Goal: Task Accomplishment & Management: Manage account settings

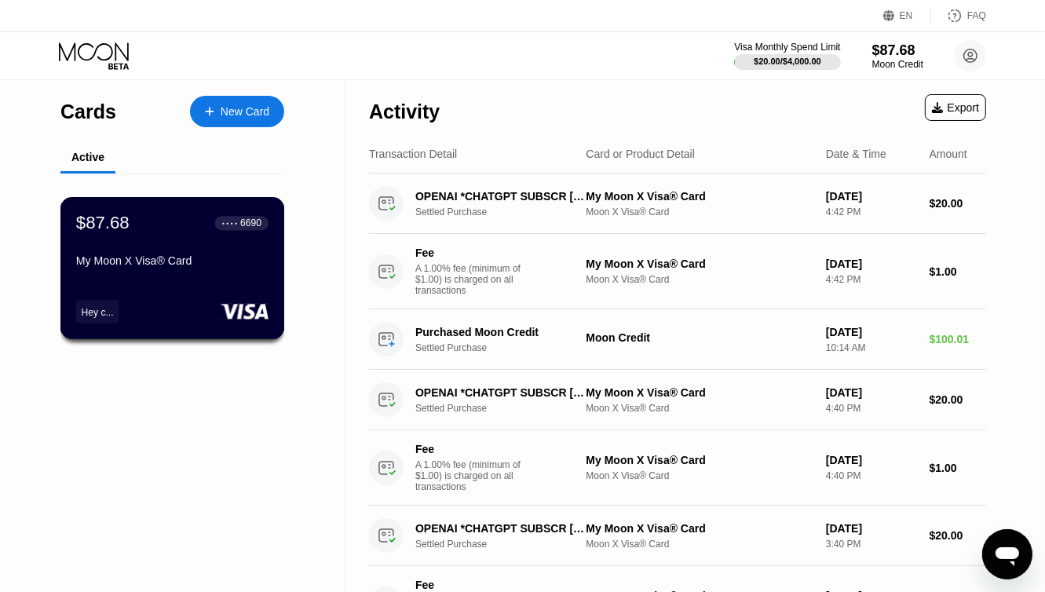
click at [204, 295] on div "$87.68 ● ● ● ● 6690 My Moon X Visa® Card Hey c..." at bounding box center [172, 268] width 224 height 142
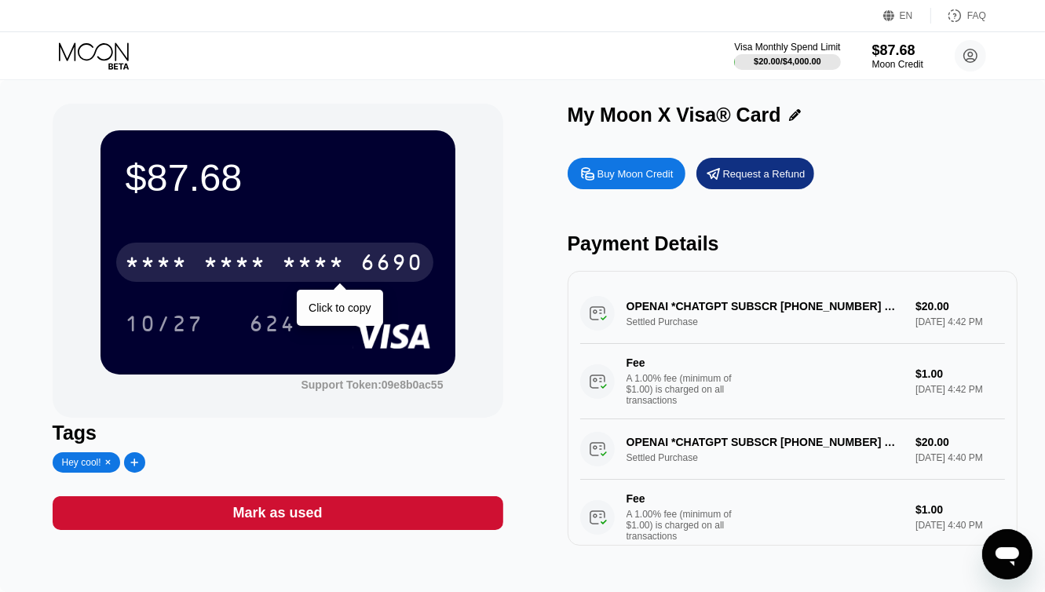
click at [311, 243] on div "* * * * * * * * * * * * 6690" at bounding box center [274, 262] width 317 height 39
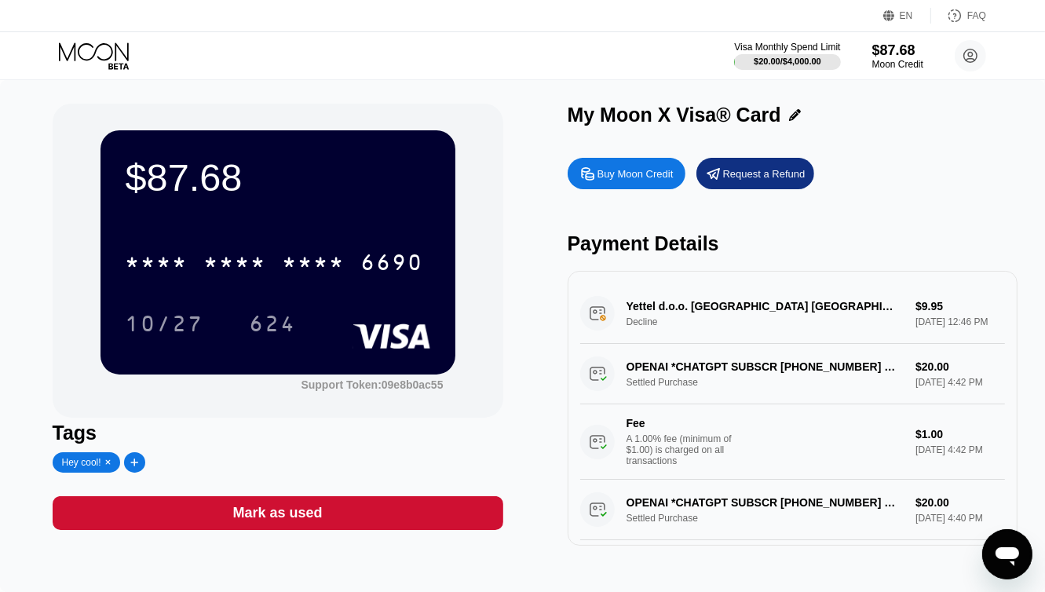
click at [794, 297] on div "Yettel d.o.o. NOVI BEOGRAD RS Decline $9.95 Aug 21, 2025 12:46 PM" at bounding box center [792, 313] width 425 height 60
click at [615, 324] on div "Yettel d.o.o. NOVI BEOGRAD RS Decline $9.95 Aug 21, 2025 12:46 PM" at bounding box center [792, 313] width 425 height 60
click at [600, 316] on div "Yettel d.o.o. NOVI BEOGRAD RS Decline $9.95 Aug 21, 2025 12:46 PM" at bounding box center [792, 313] width 425 height 60
drag, startPoint x: 600, startPoint y: 316, endPoint x: 587, endPoint y: 334, distance: 22.0
click at [587, 334] on div "Yettel d.o.o. NOVI BEOGRAD RS Decline $9.95 Aug 21, 2025 12:46 PM" at bounding box center [792, 313] width 425 height 60
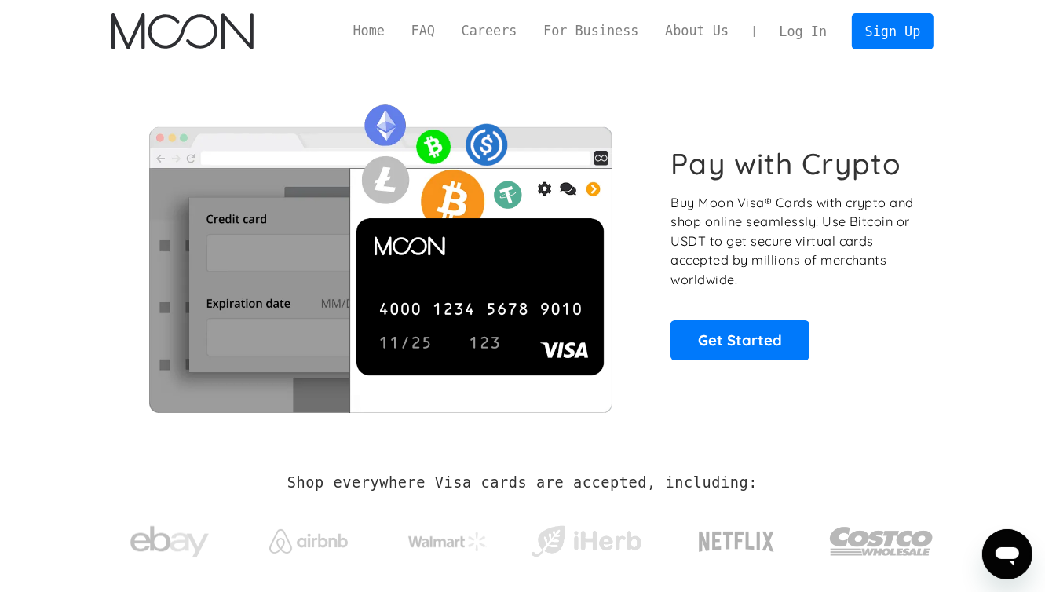
click at [800, 31] on link "Log In" at bounding box center [803, 31] width 74 height 35
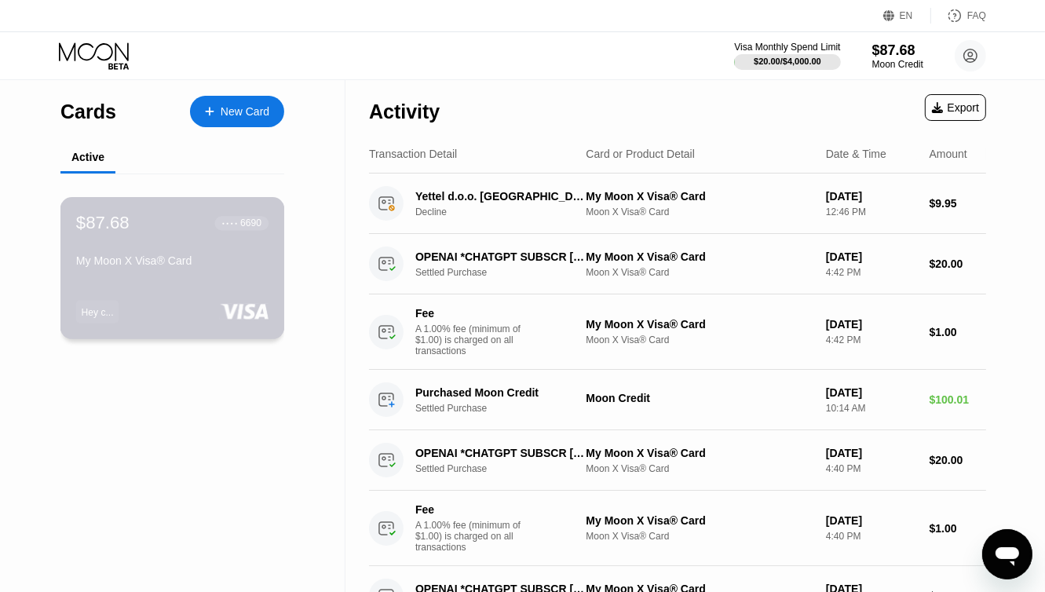
click at [213, 280] on div "$87.68 ● ● ● ● 6690 My Moon X Visa® Card Hey c..." at bounding box center [172, 268] width 224 height 142
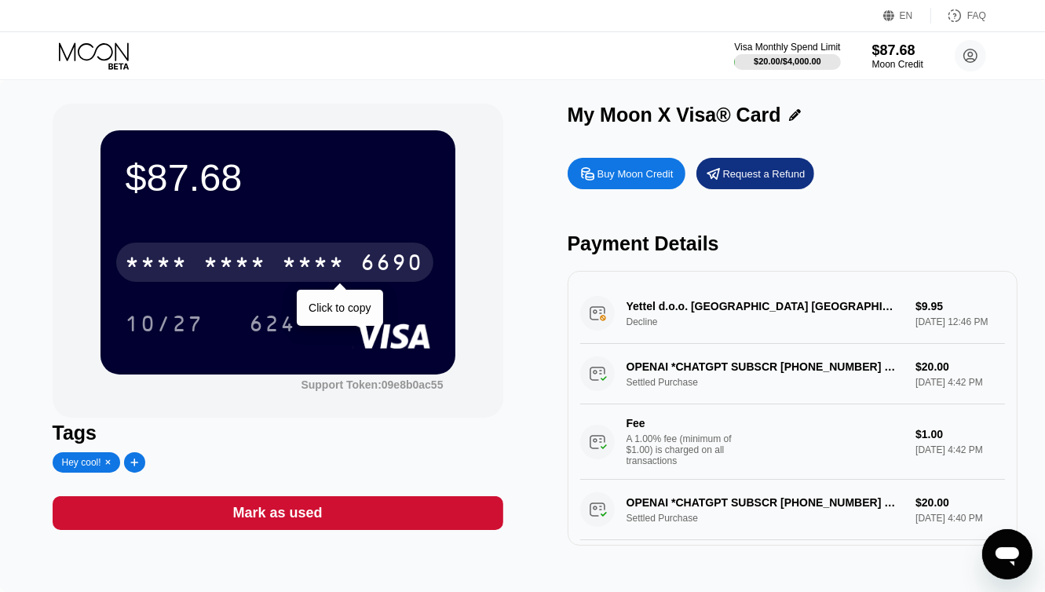
click at [410, 275] on div "6690" at bounding box center [392, 264] width 63 height 25
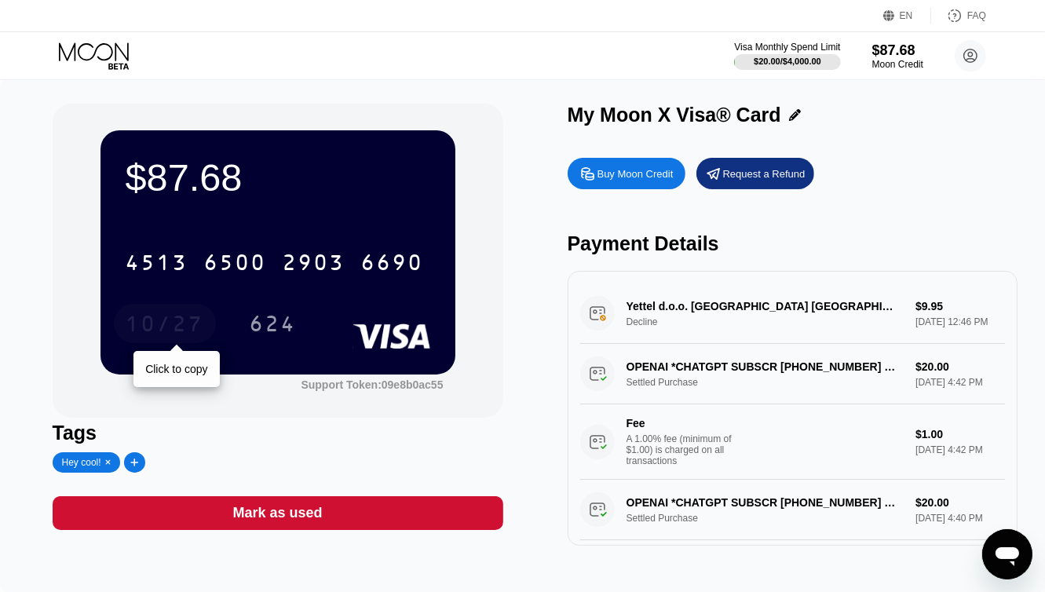
click at [158, 331] on div "10/27" at bounding box center [165, 325] width 78 height 25
